Goal: Task Accomplishment & Management: Use online tool/utility

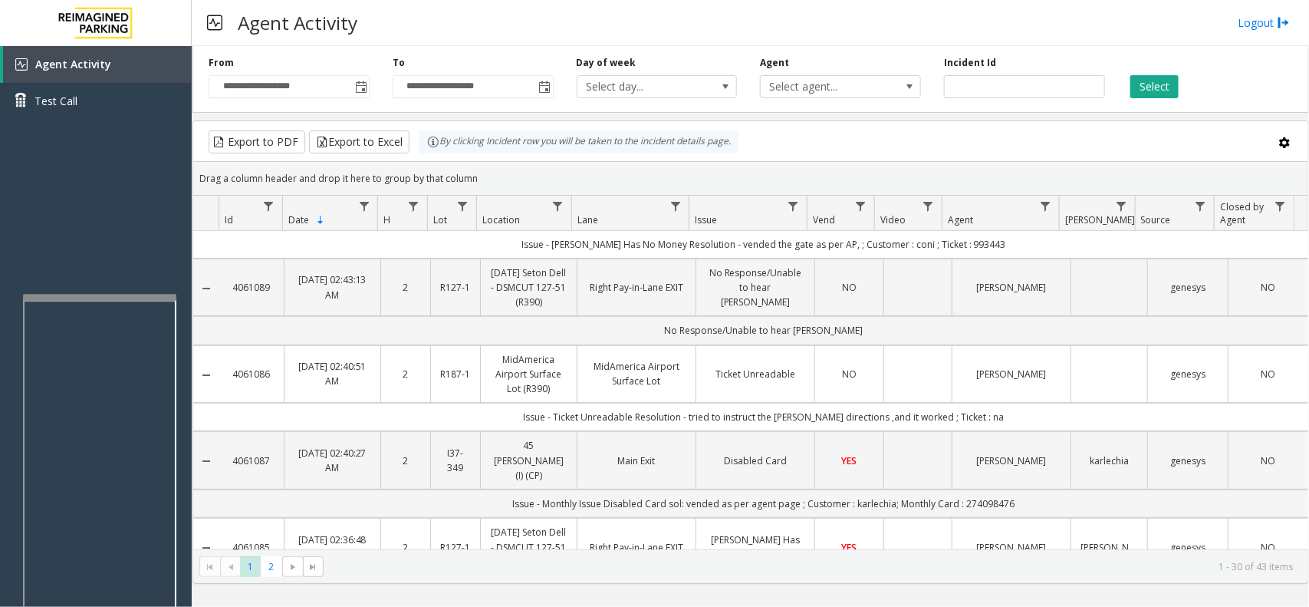
scroll to position [288, 0]
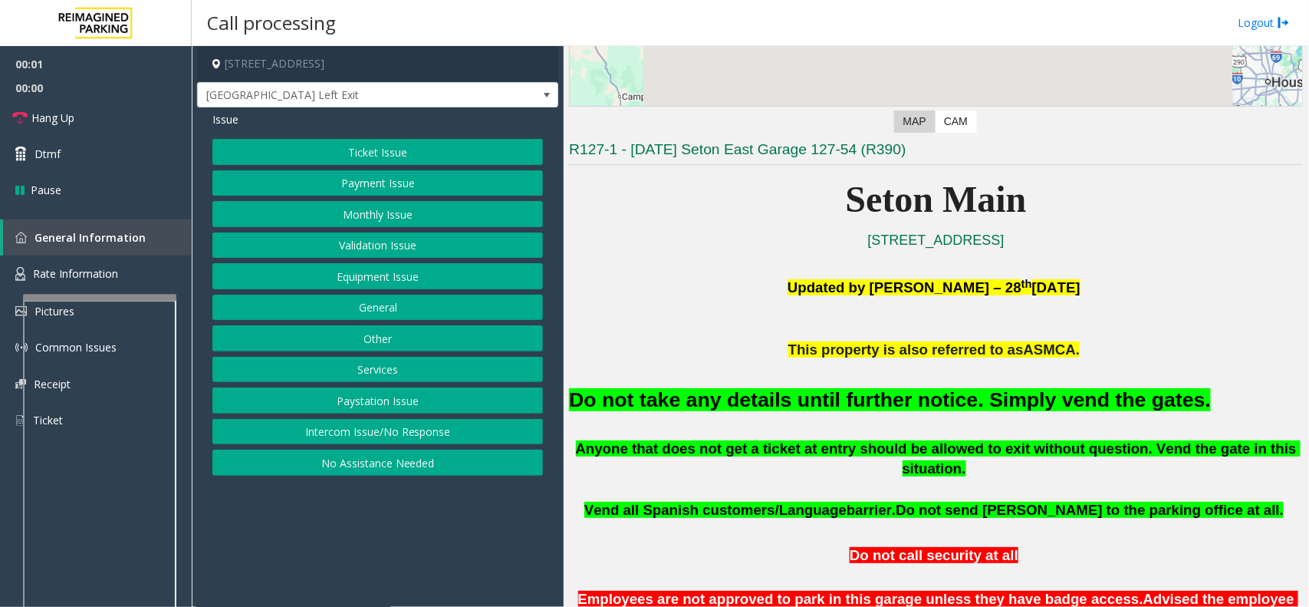
scroll to position [288, 0]
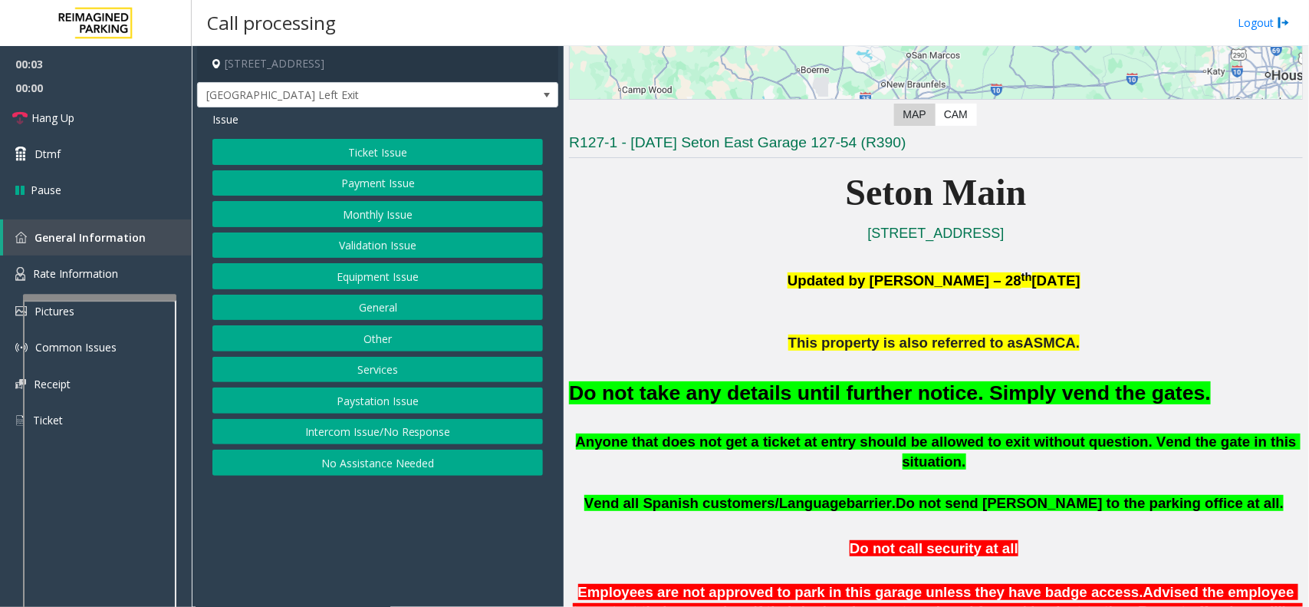
click at [413, 288] on button "Equipment Issue" at bounding box center [377, 276] width 331 height 26
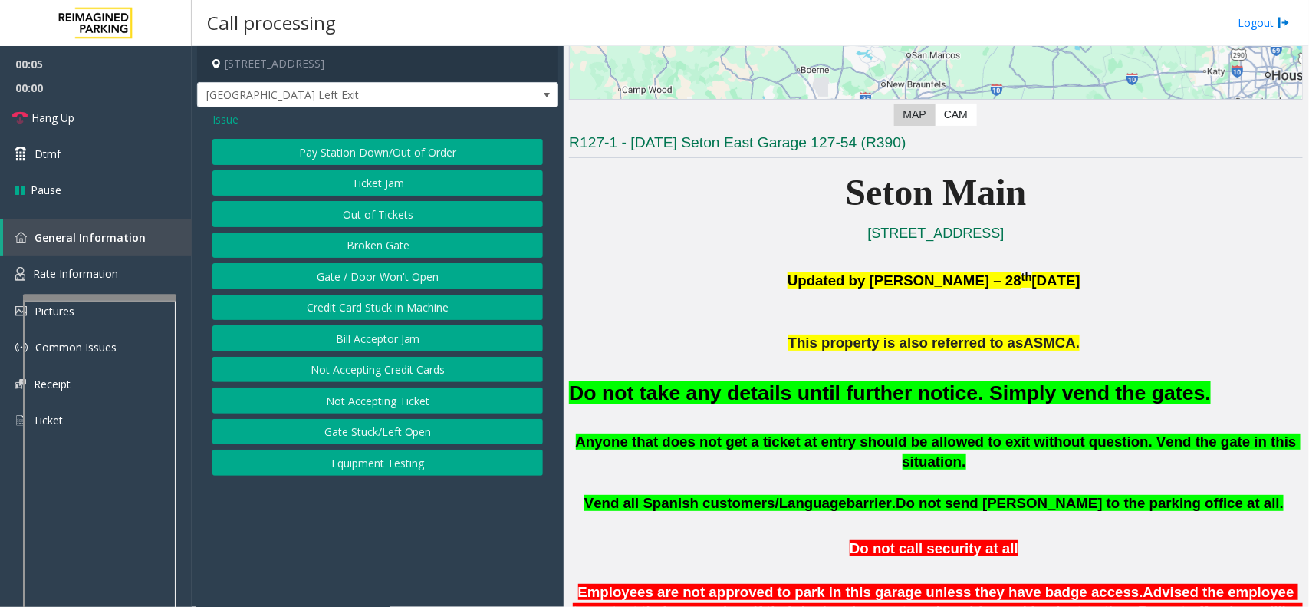
click at [232, 120] on span "Issue" at bounding box center [225, 119] width 26 height 16
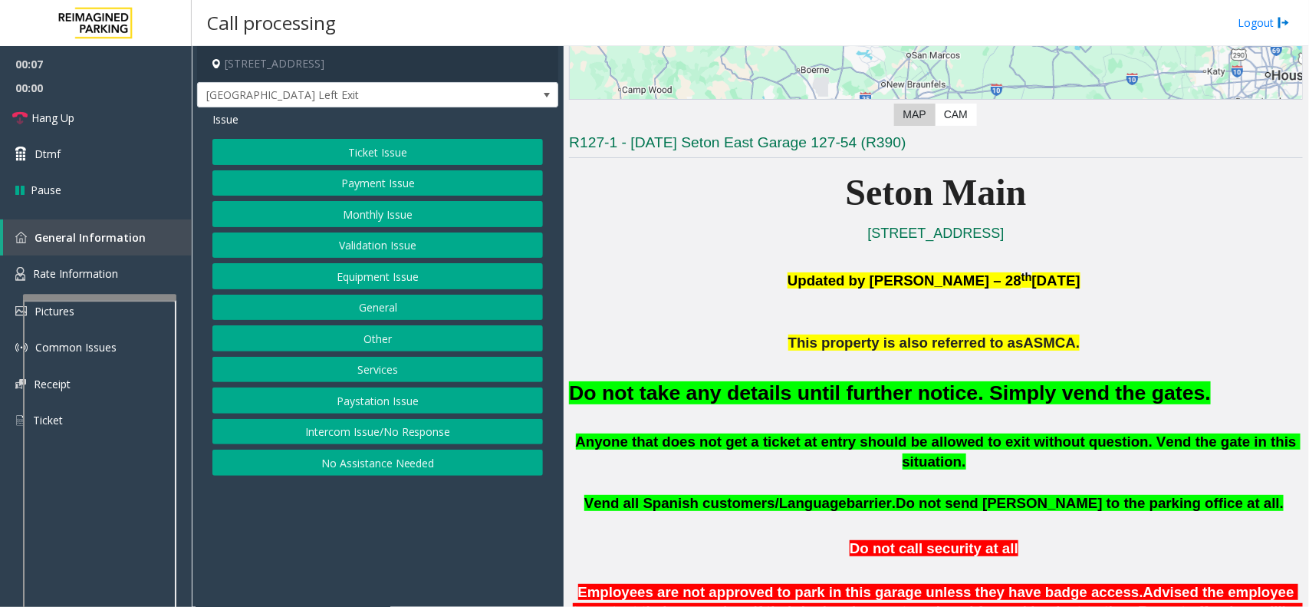
click at [370, 209] on button "Monthly Issue" at bounding box center [377, 214] width 331 height 26
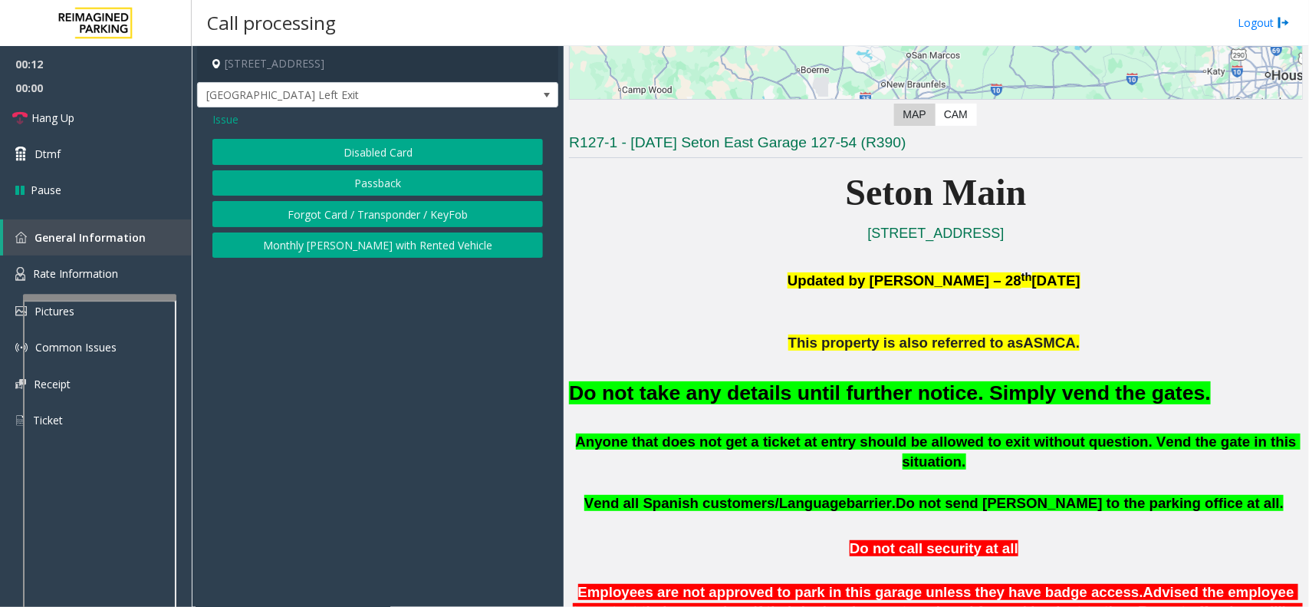
click at [397, 156] on button "Disabled Card" at bounding box center [377, 152] width 331 height 26
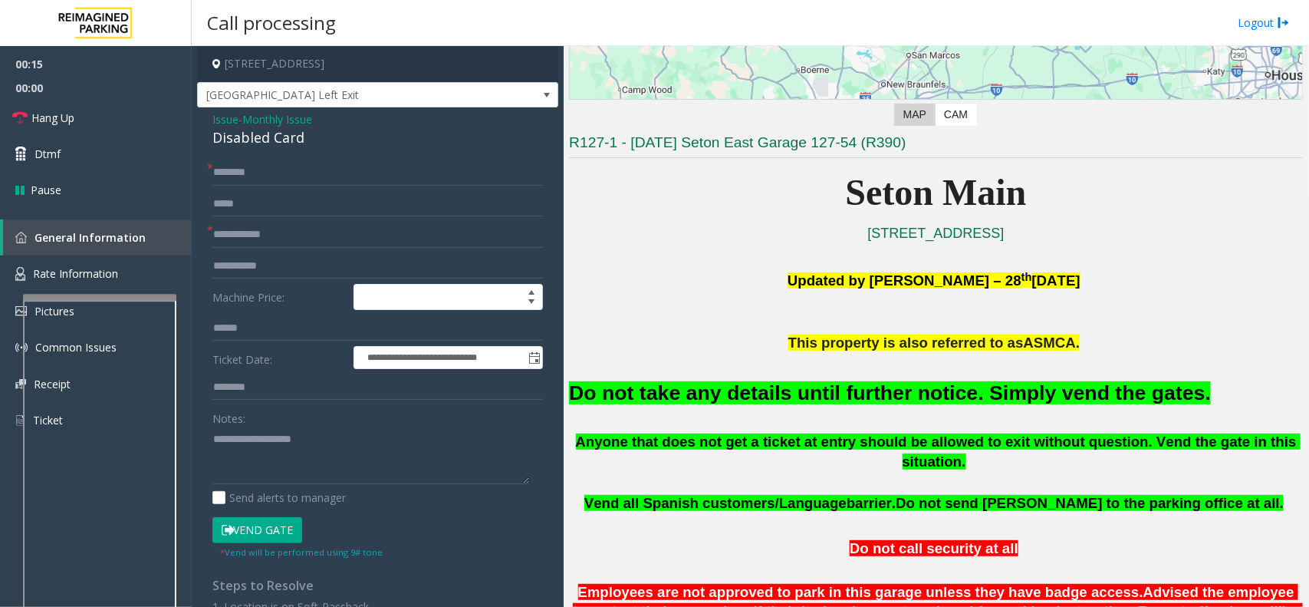
click at [703, 396] on font "Do not take any details until further notice. Simply vend the gates." at bounding box center [890, 392] width 642 height 23
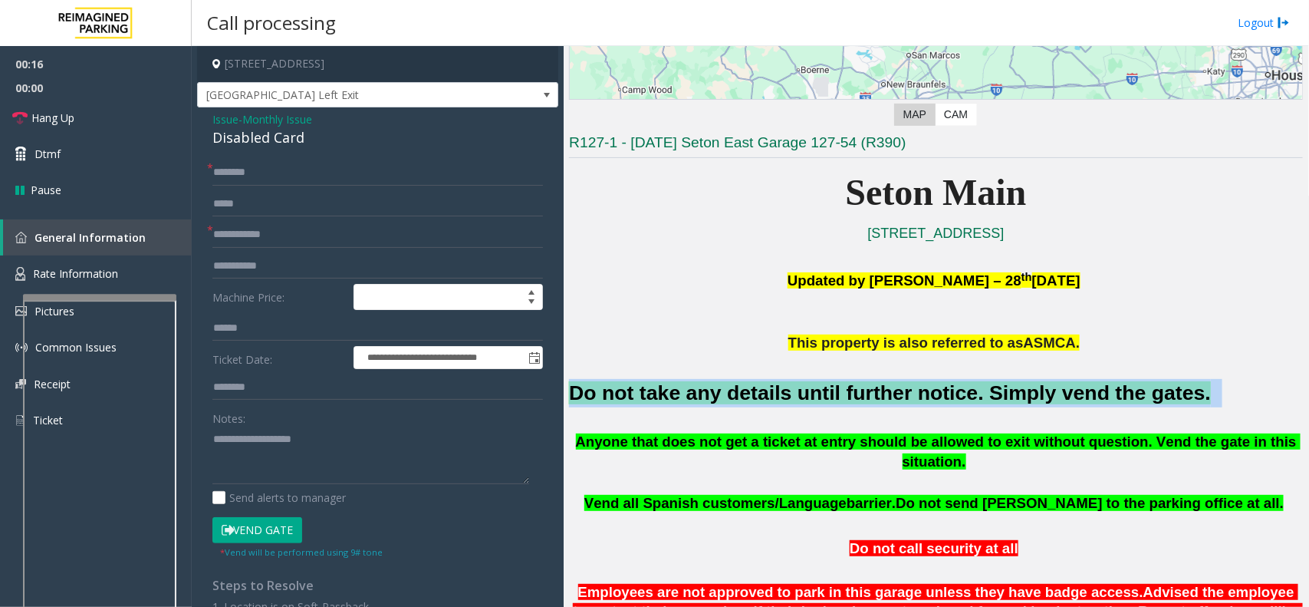
click at [703, 396] on font "Do not take any details until further notice. Simply vend the gates." at bounding box center [890, 392] width 642 height 23
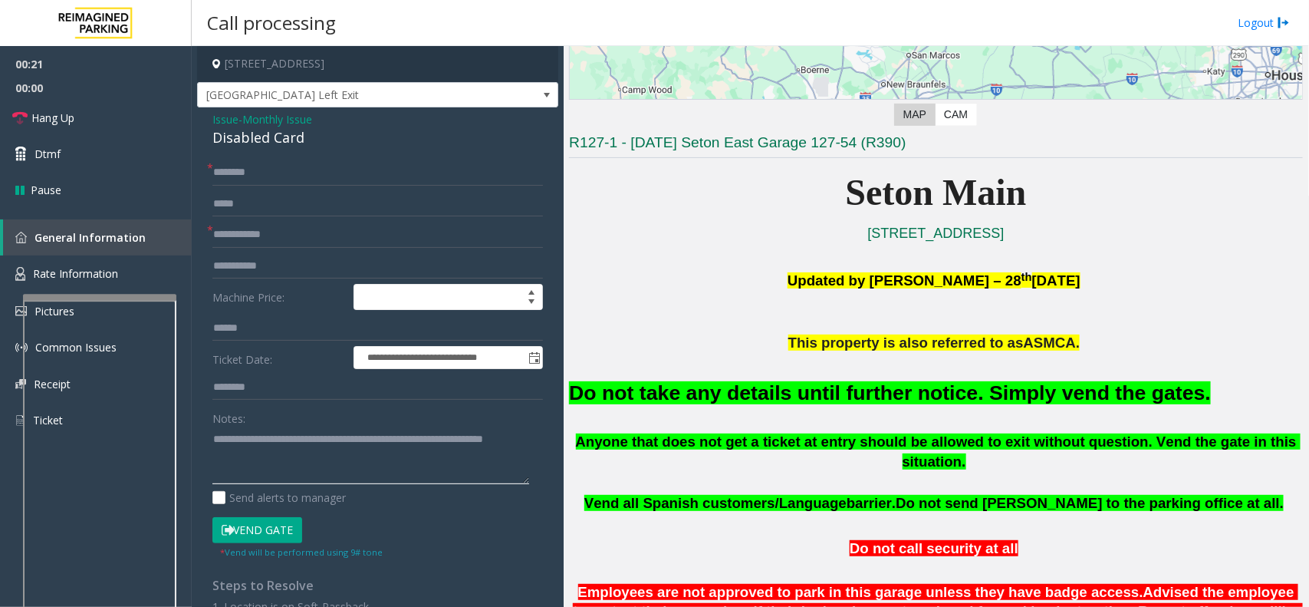
type textarea "**********"
click at [217, 533] on button "Vend Gate" at bounding box center [257, 530] width 90 height 26
click at [267, 169] on input "text" at bounding box center [377, 173] width 331 height 26
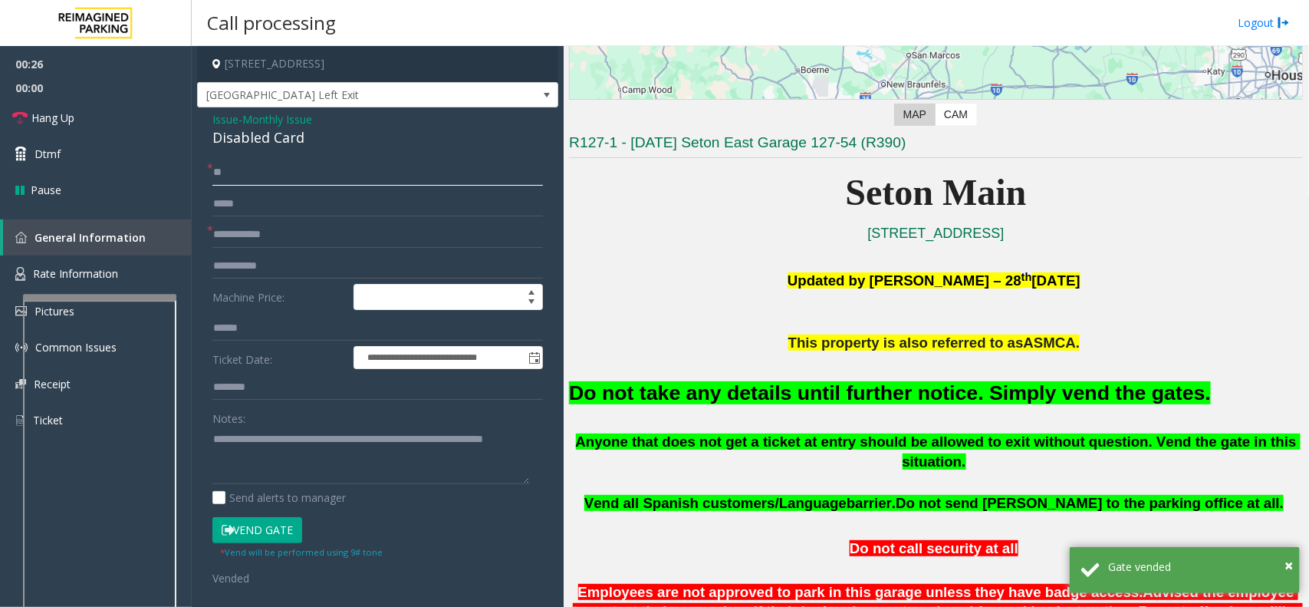
type input "**"
click at [271, 232] on input "text" at bounding box center [377, 235] width 331 height 26
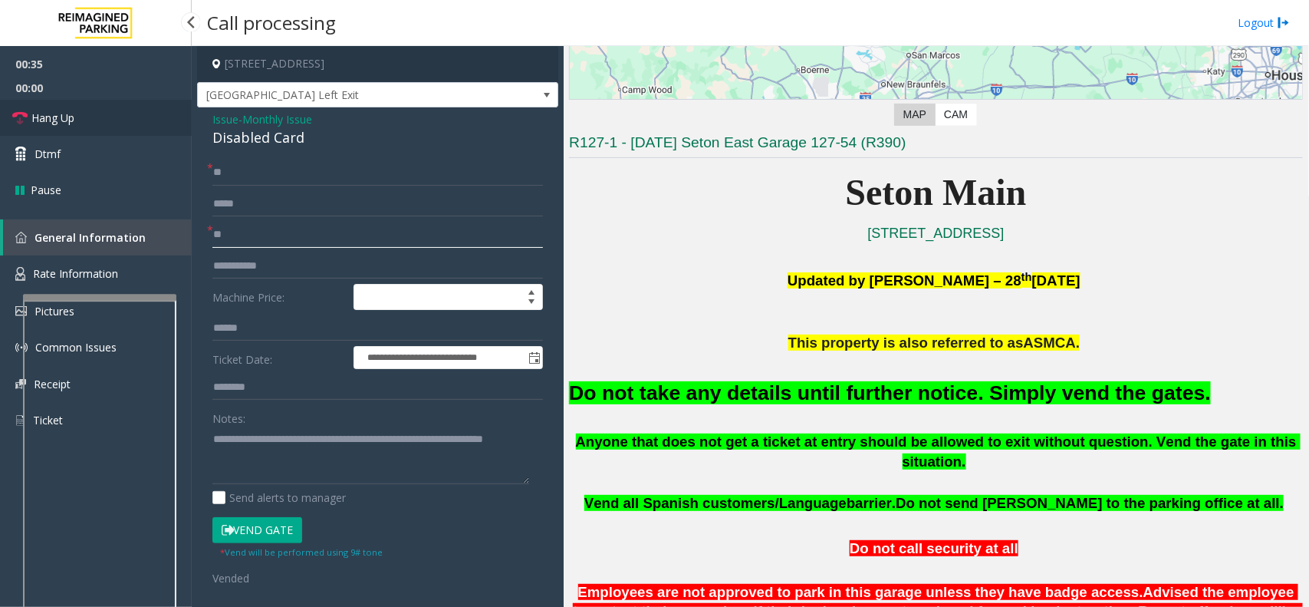
type input "**"
click at [90, 121] on link "Hang Up" at bounding box center [96, 118] width 192 height 36
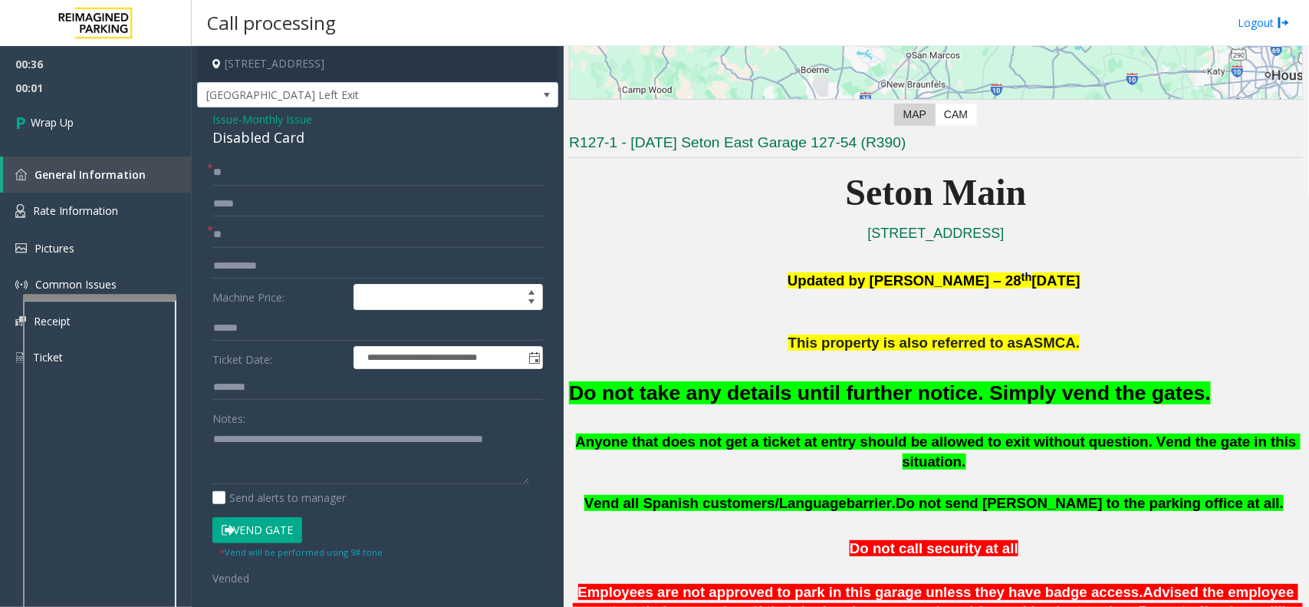
click at [247, 530] on button "Vend Gate" at bounding box center [257, 530] width 90 height 26
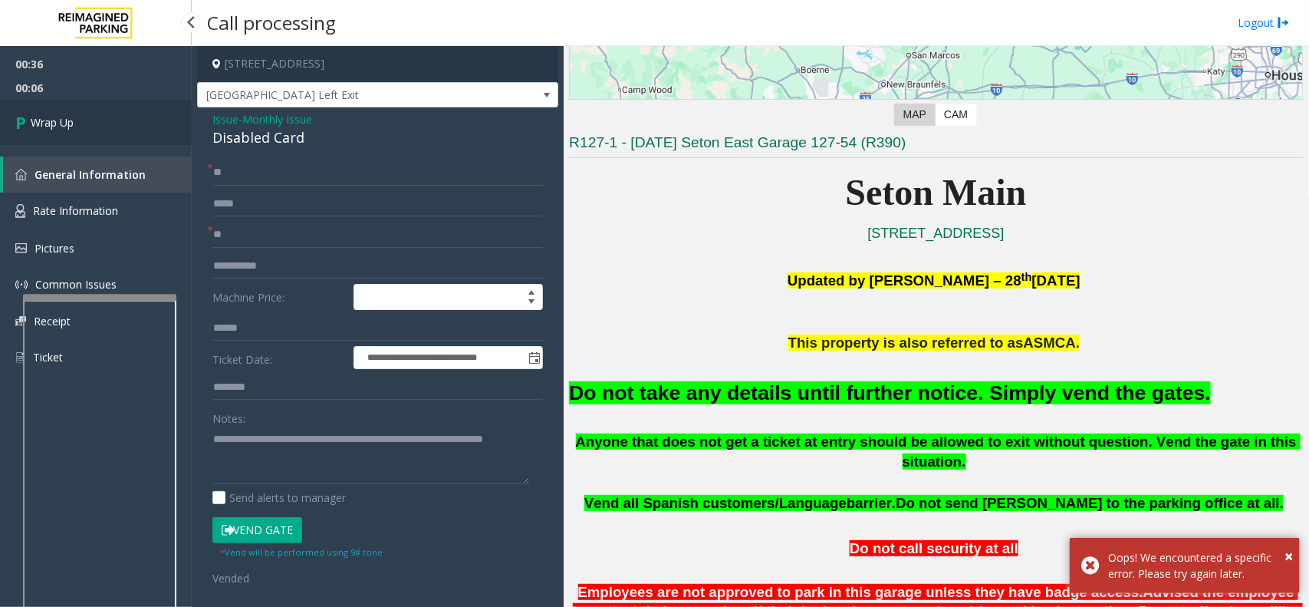
click at [101, 135] on link "Wrap Up" at bounding box center [96, 122] width 192 height 45
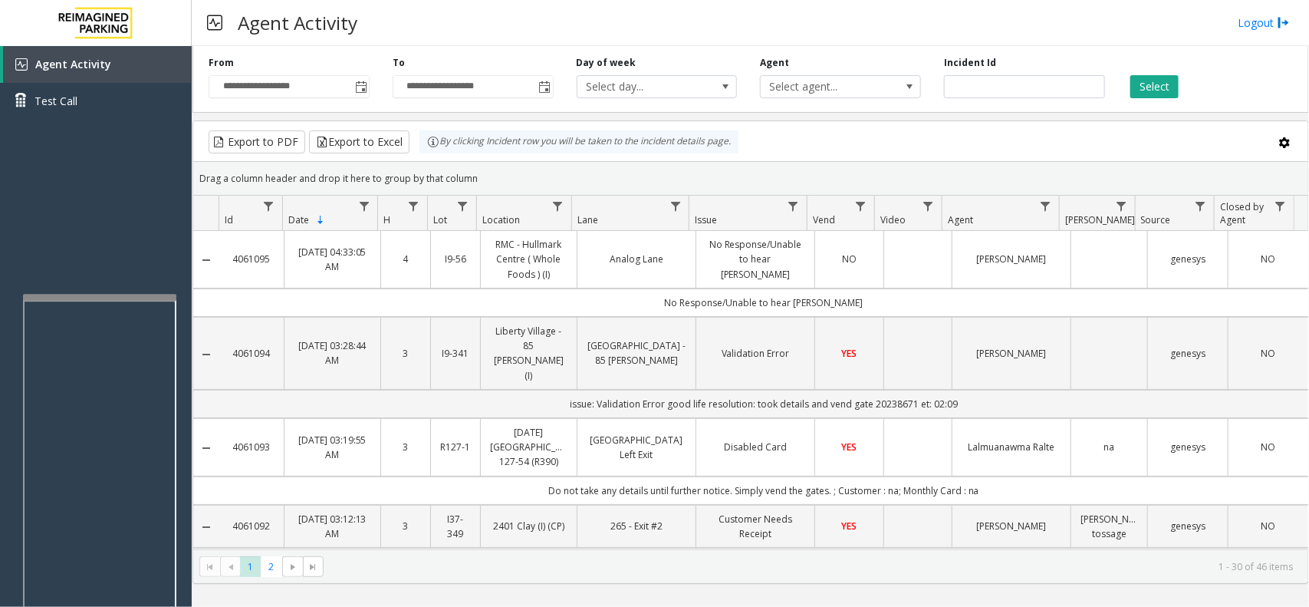
click at [1232, 298] on td "No Response/Unable to hear [PERSON_NAME]" at bounding box center [763, 302] width 1089 height 28
click at [1287, 21] on img at bounding box center [1284, 23] width 12 height 16
